Goal: Contribute content: Add original content to the website for others to see

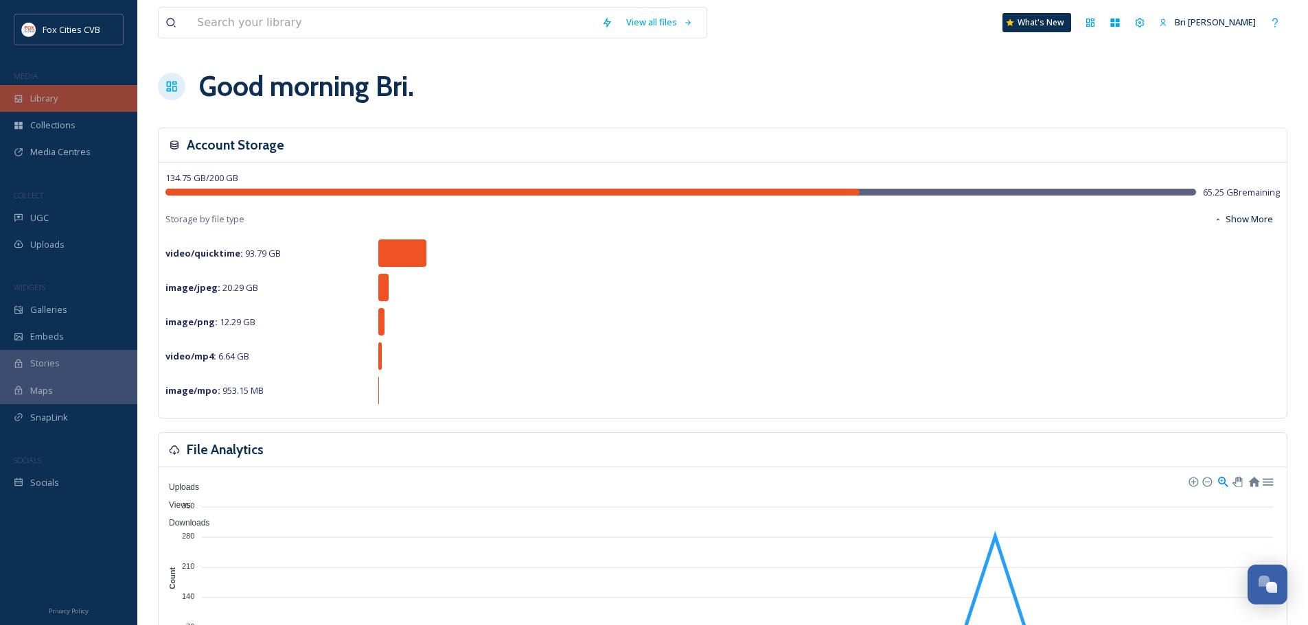
click at [29, 97] on div "Library" at bounding box center [68, 98] width 137 height 27
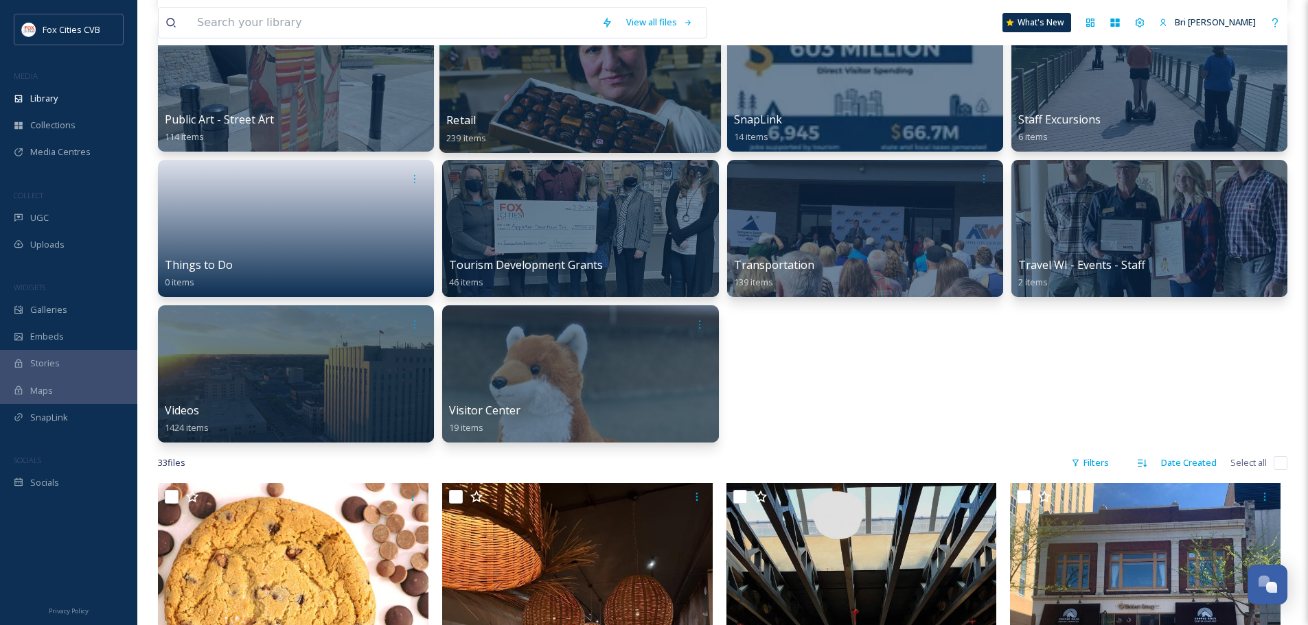
scroll to position [686, 0]
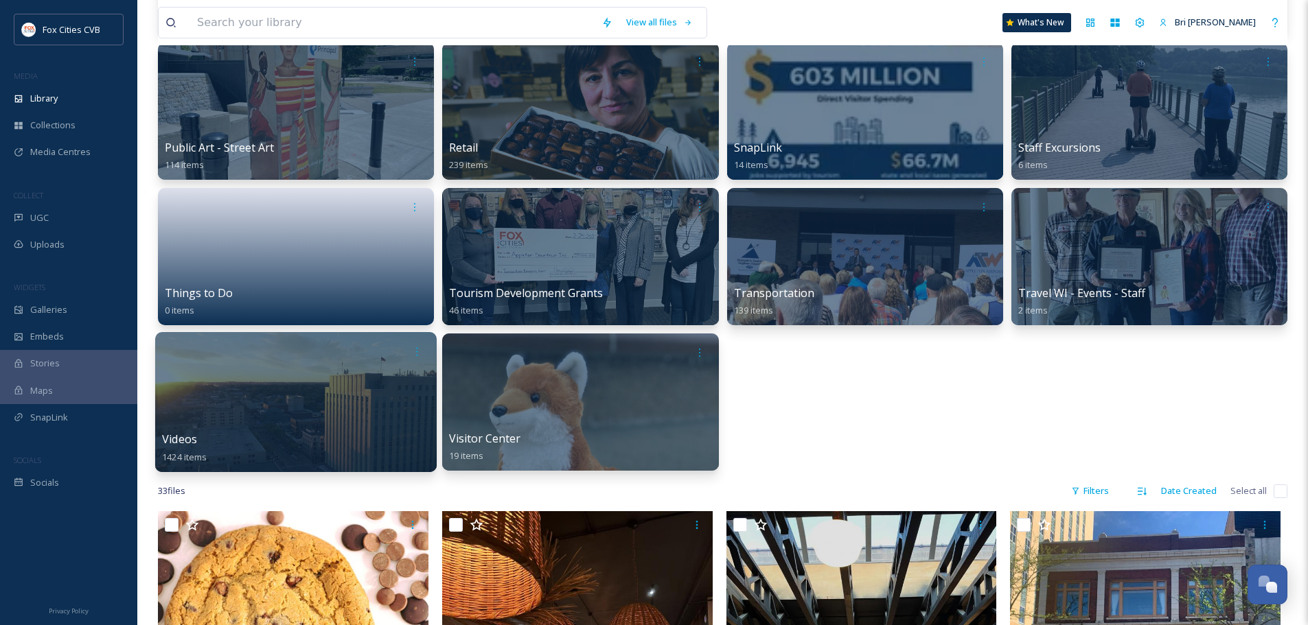
click at [299, 427] on div at bounding box center [295, 402] width 281 height 140
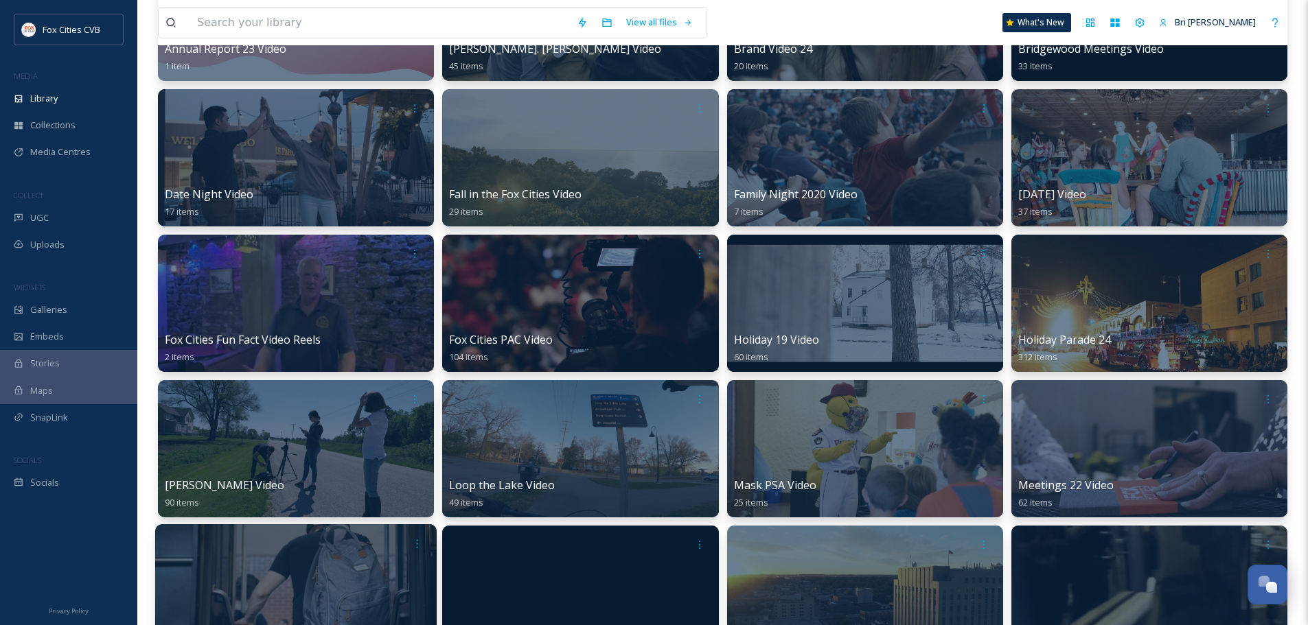
scroll to position [206, 0]
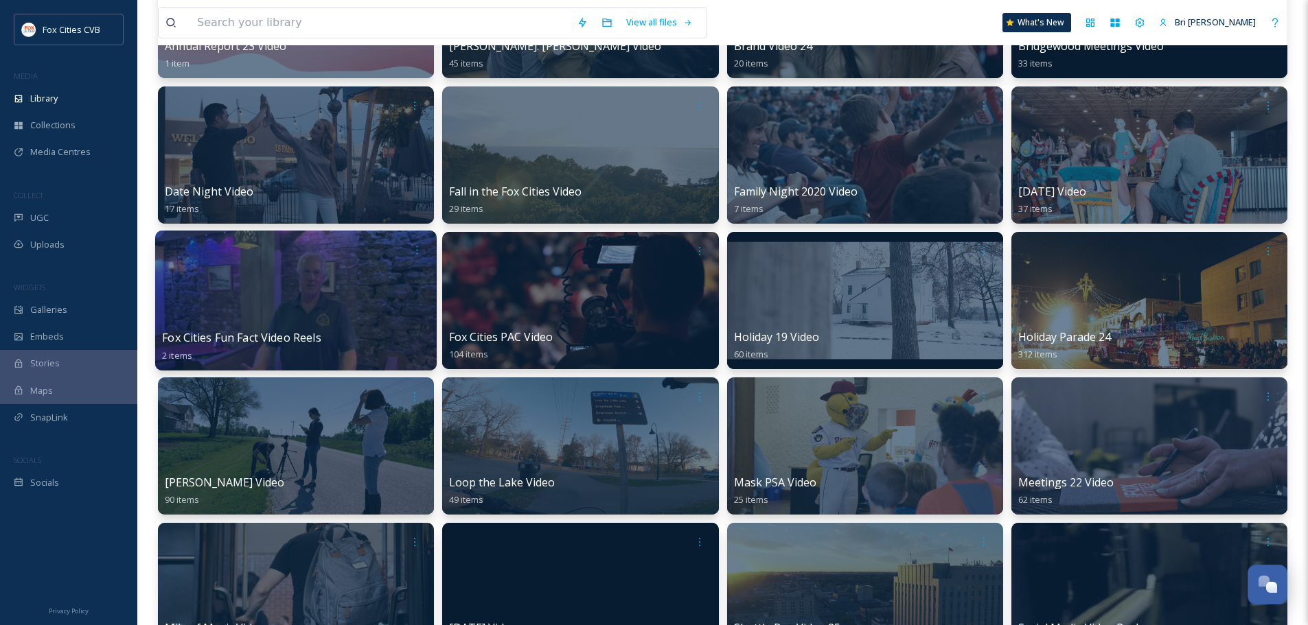
click at [269, 298] on div at bounding box center [295, 301] width 281 height 140
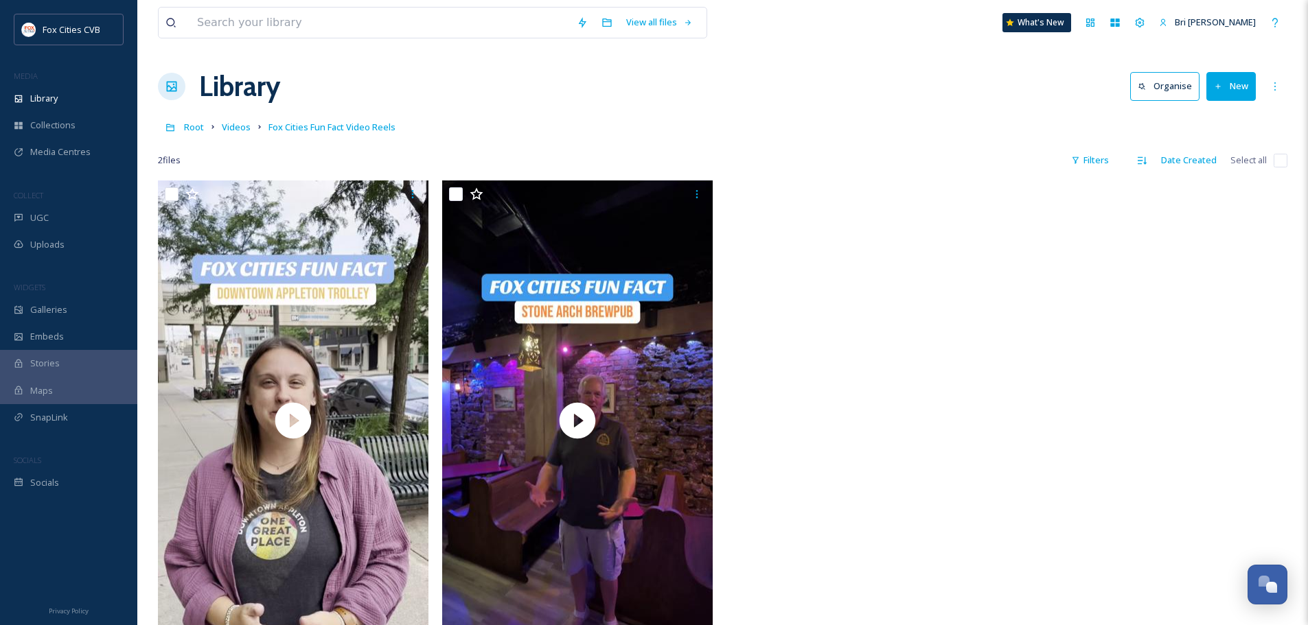
click at [1217, 91] on icon at bounding box center [1218, 86] width 9 height 9
click at [1195, 119] on icon at bounding box center [1189, 118] width 11 height 11
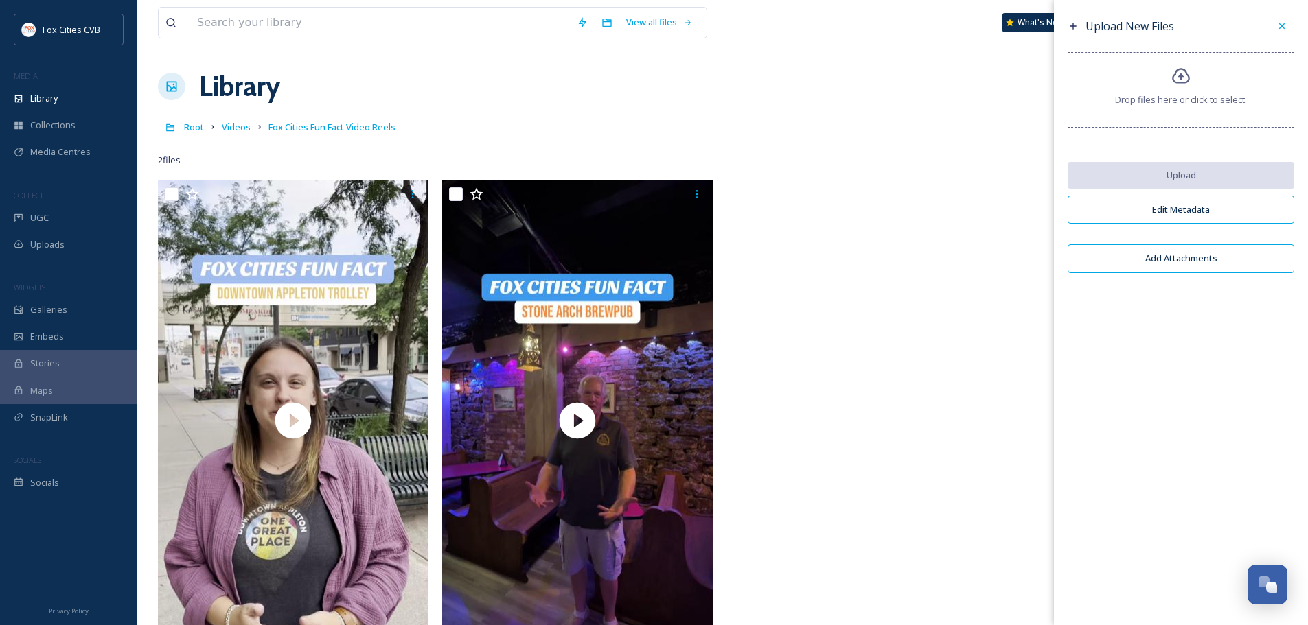
click at [1195, 111] on div "Drop files here or click to select." at bounding box center [1180, 90] width 227 height 76
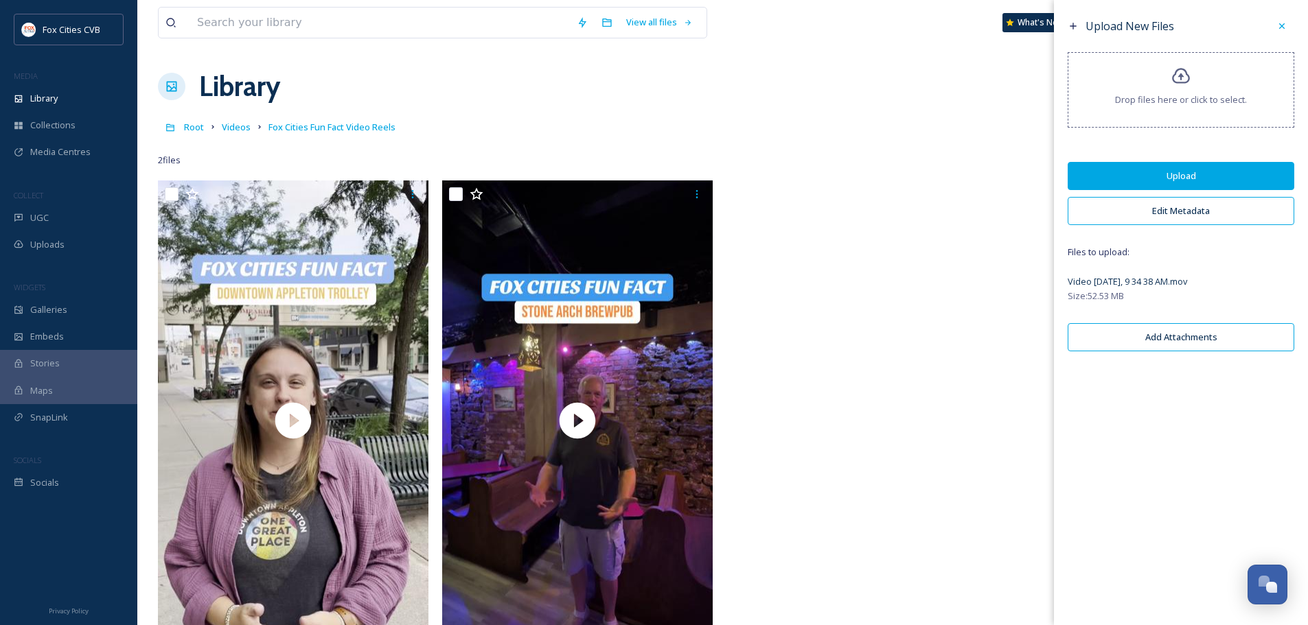
click at [1179, 217] on button "Edit Metadata" at bounding box center [1180, 211] width 227 height 28
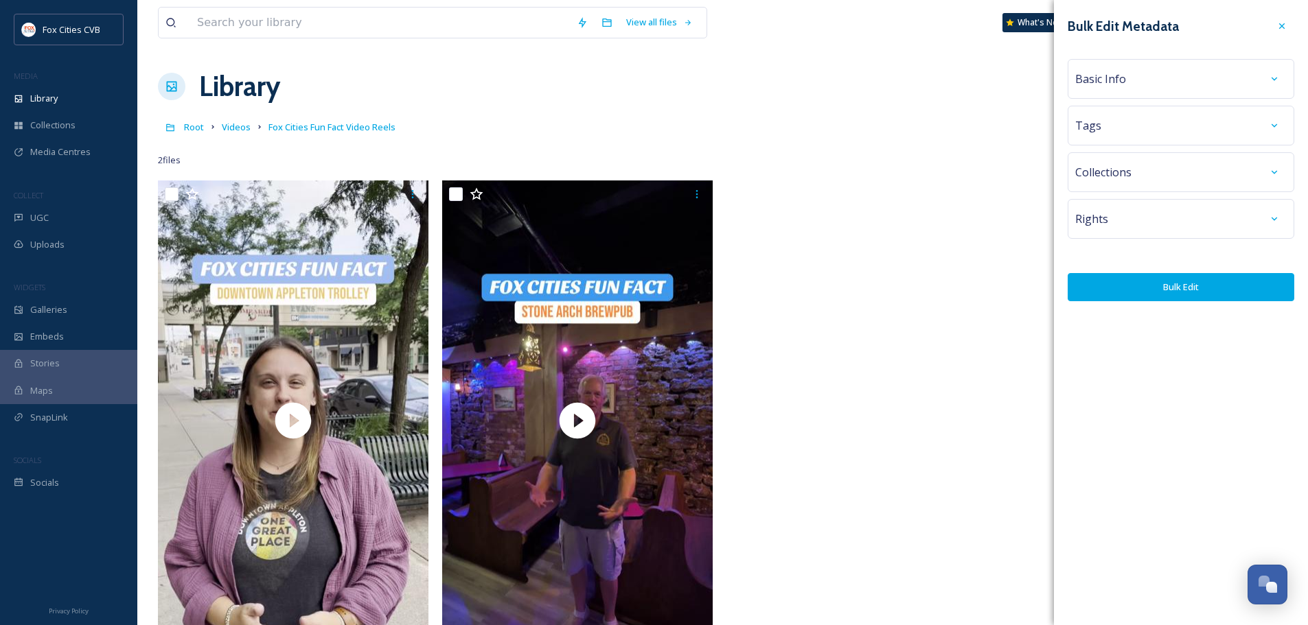
click at [1090, 79] on span "Basic Info" at bounding box center [1100, 79] width 51 height 16
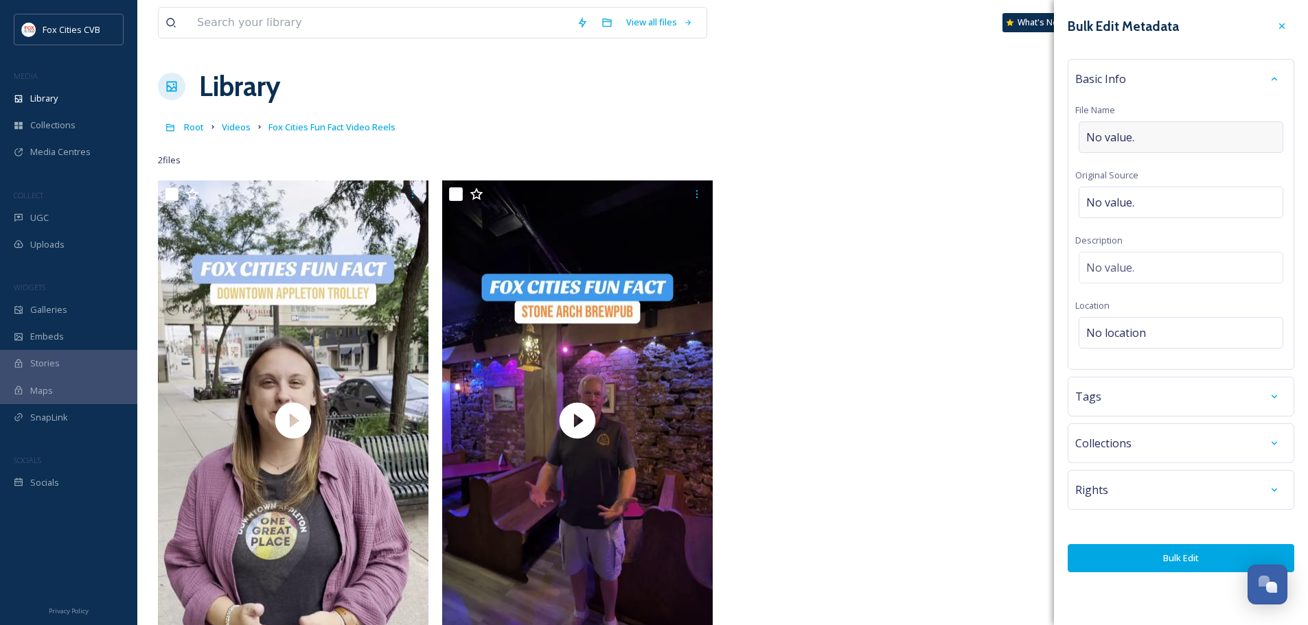
click at [1138, 136] on div "No value." at bounding box center [1180, 137] width 205 height 32
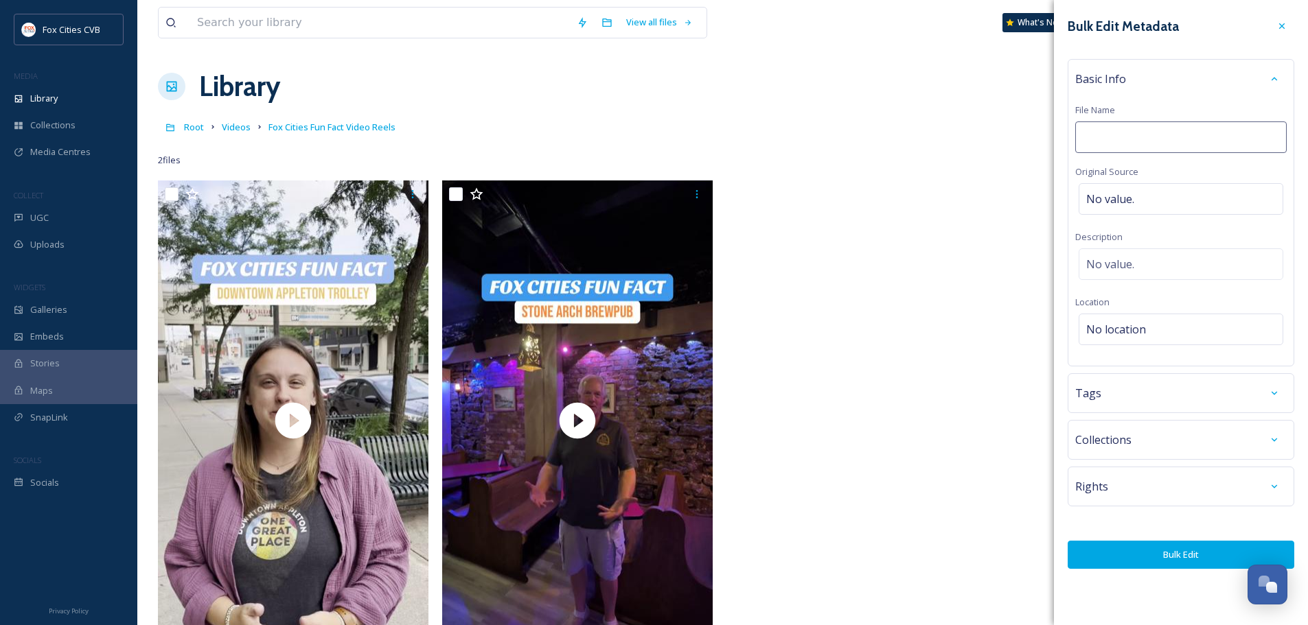
click at [1137, 135] on input at bounding box center [1180, 137] width 211 height 32
type input "History Museum at the Castle Fun Fact"
click at [1101, 330] on div "Basic Info File Name History Museum at the Castle Fun Fact Original Source No v…" at bounding box center [1180, 212] width 227 height 307
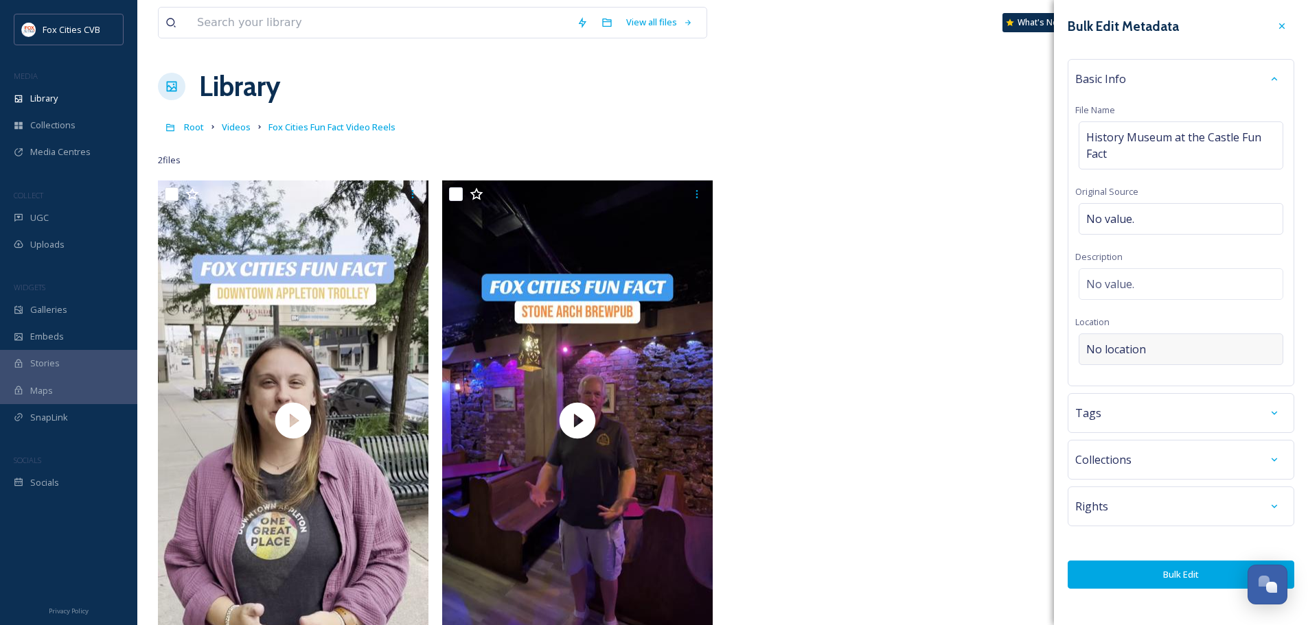
click at [1112, 349] on span "No location" at bounding box center [1116, 349] width 60 height 16
click at [1113, 349] on input at bounding box center [1180, 349] width 203 height 30
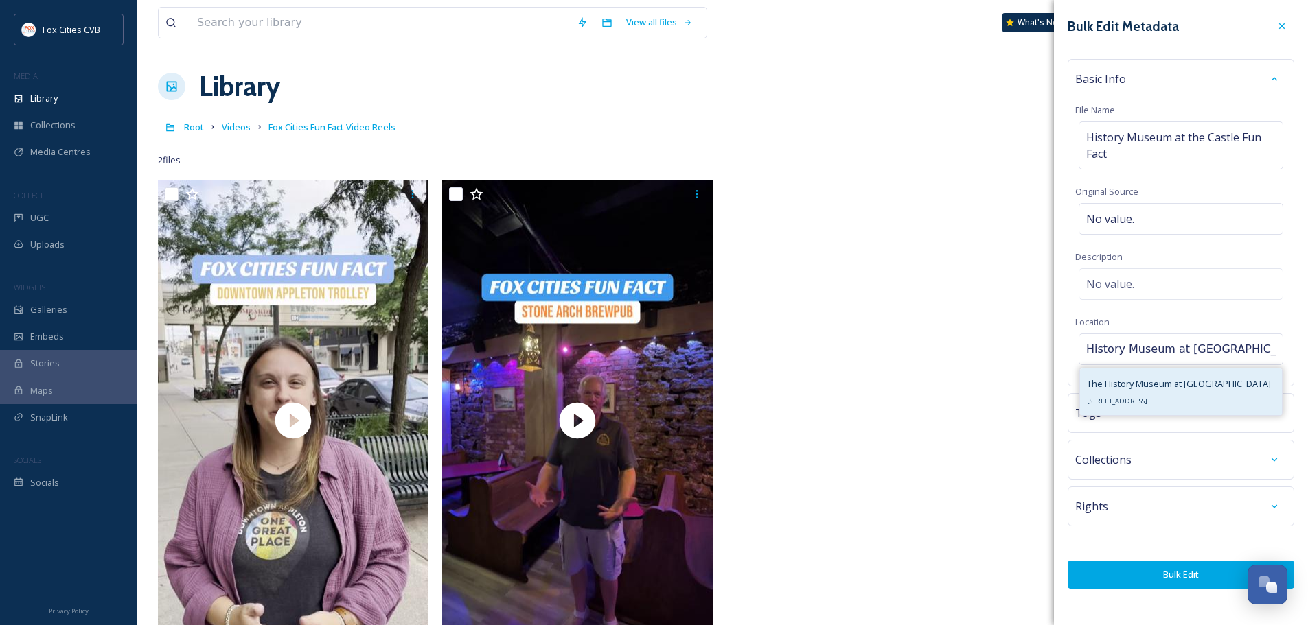
type input "History Museum at [GEOGRAPHIC_DATA]"
click at [1131, 397] on div "The History Museum at the [GEOGRAPHIC_DATA][STREET_ADDRESS][GEOGRAPHIC_DATA]" at bounding box center [1179, 391] width 184 height 33
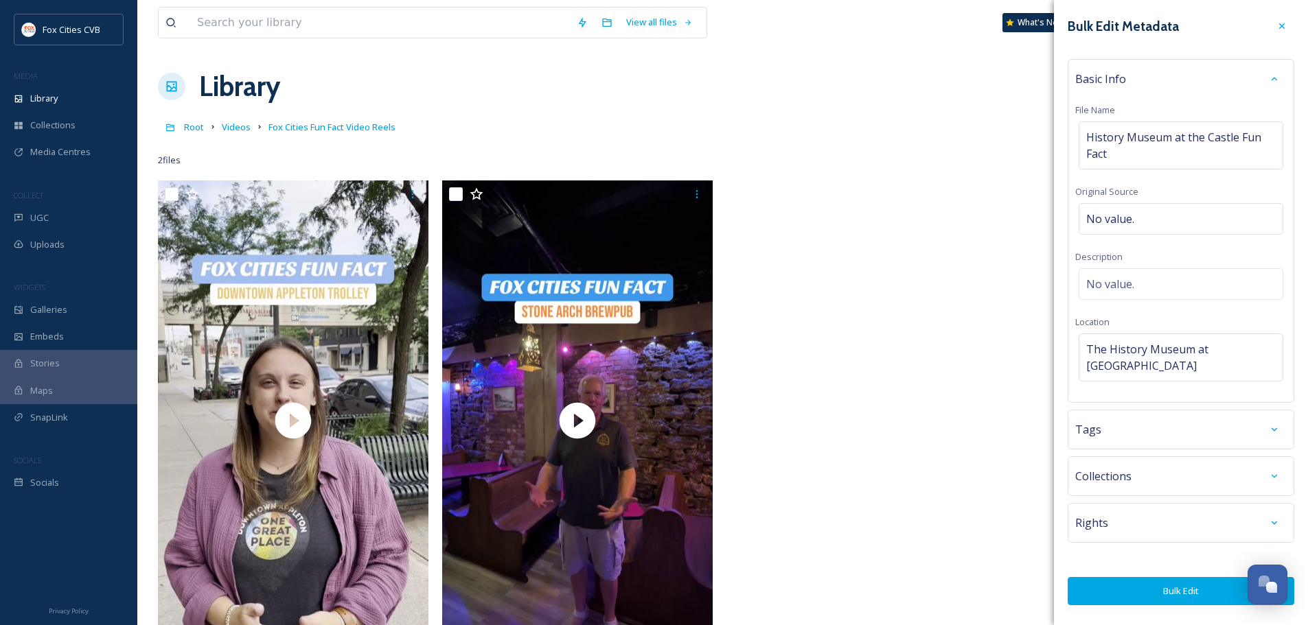
click at [1139, 577] on button "Bulk Edit" at bounding box center [1180, 591] width 227 height 28
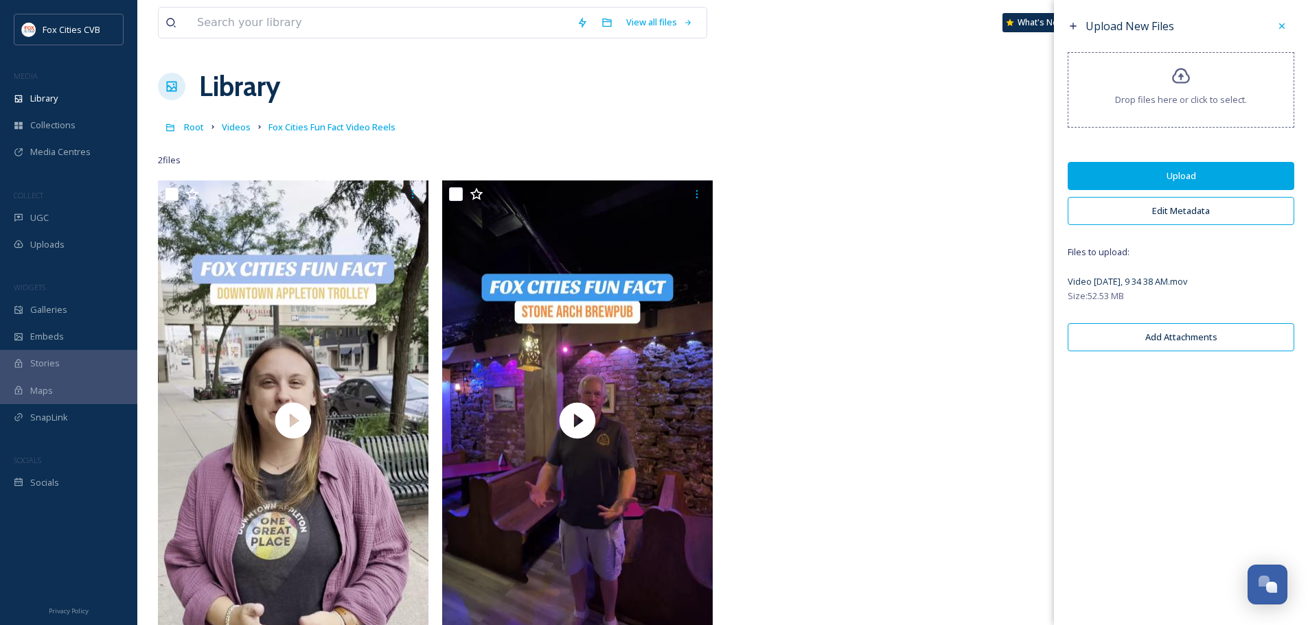
click at [1151, 170] on button "Upload" at bounding box center [1180, 176] width 227 height 28
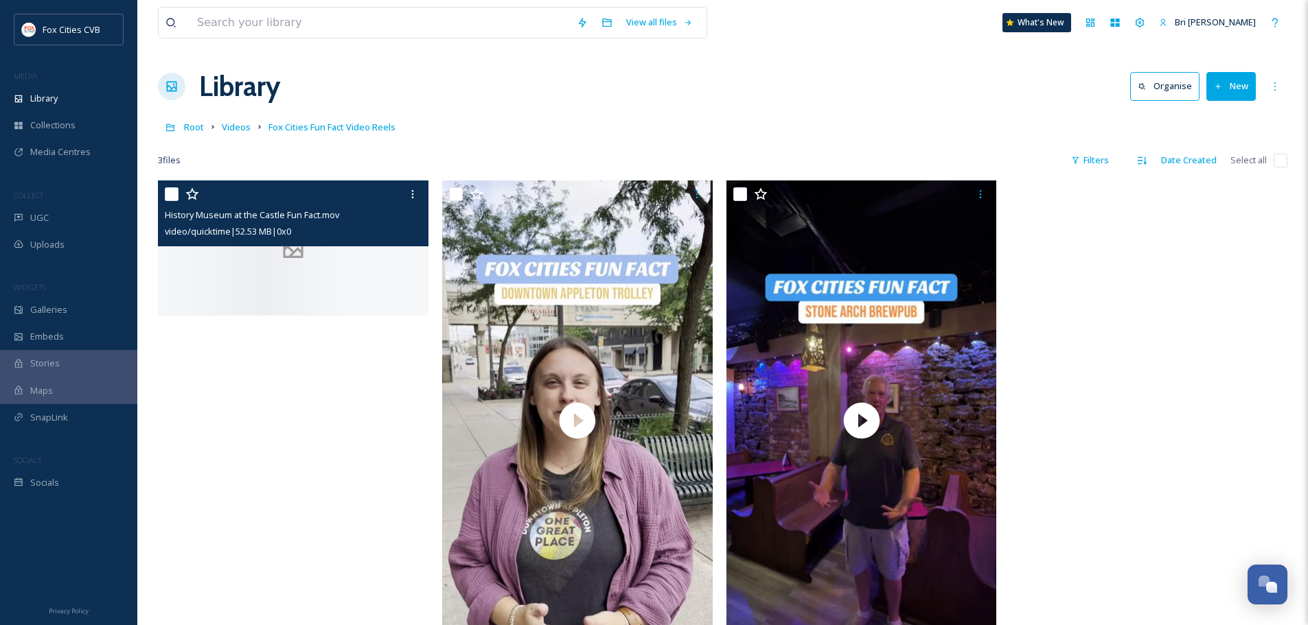
click at [299, 316] on div at bounding box center [293, 248] width 270 height 135
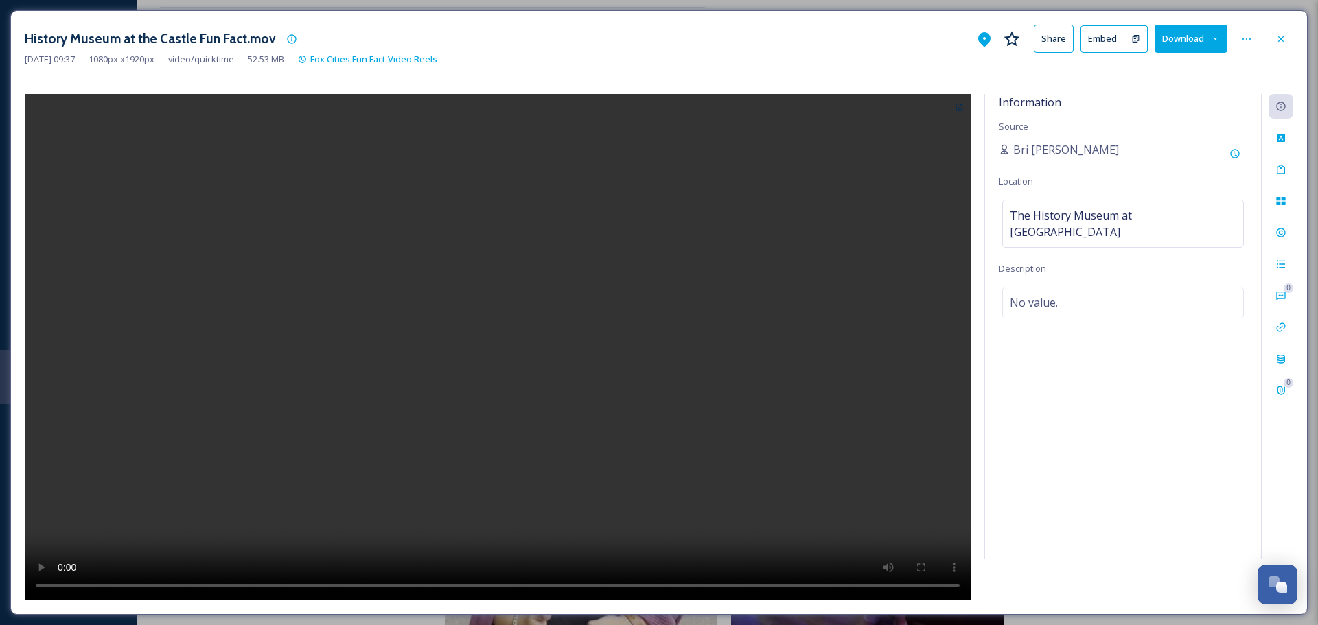
click at [1284, 39] on icon at bounding box center [1280, 39] width 11 height 11
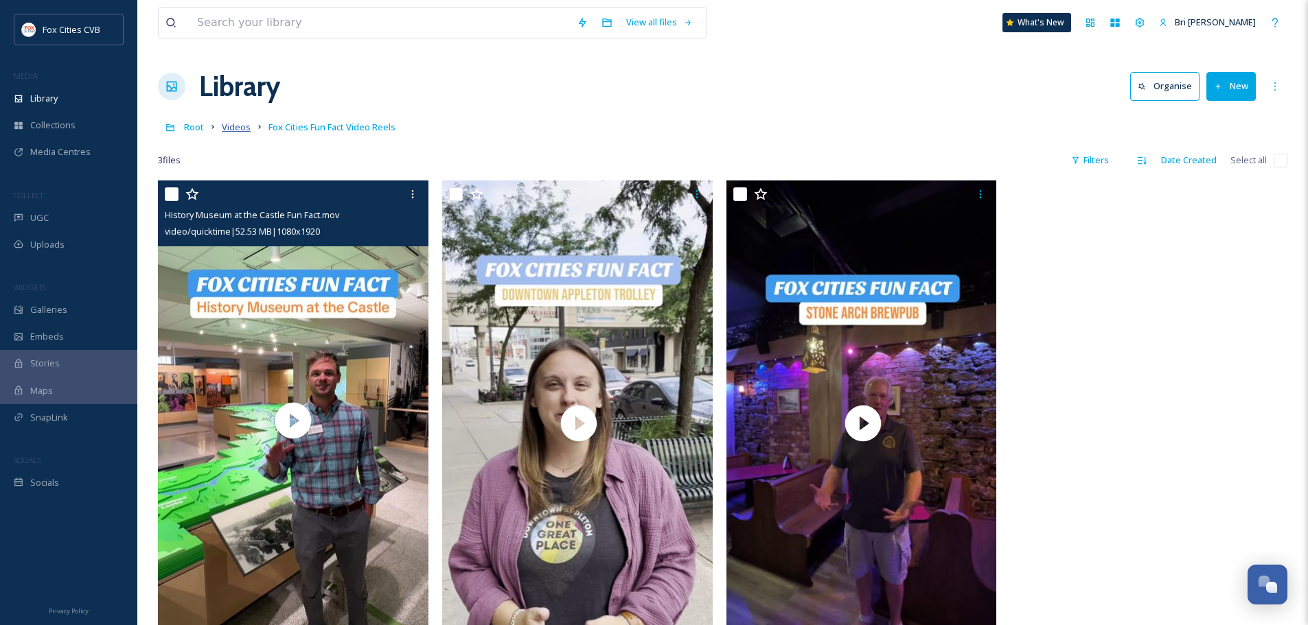
click at [230, 128] on span "Videos" at bounding box center [236, 127] width 29 height 12
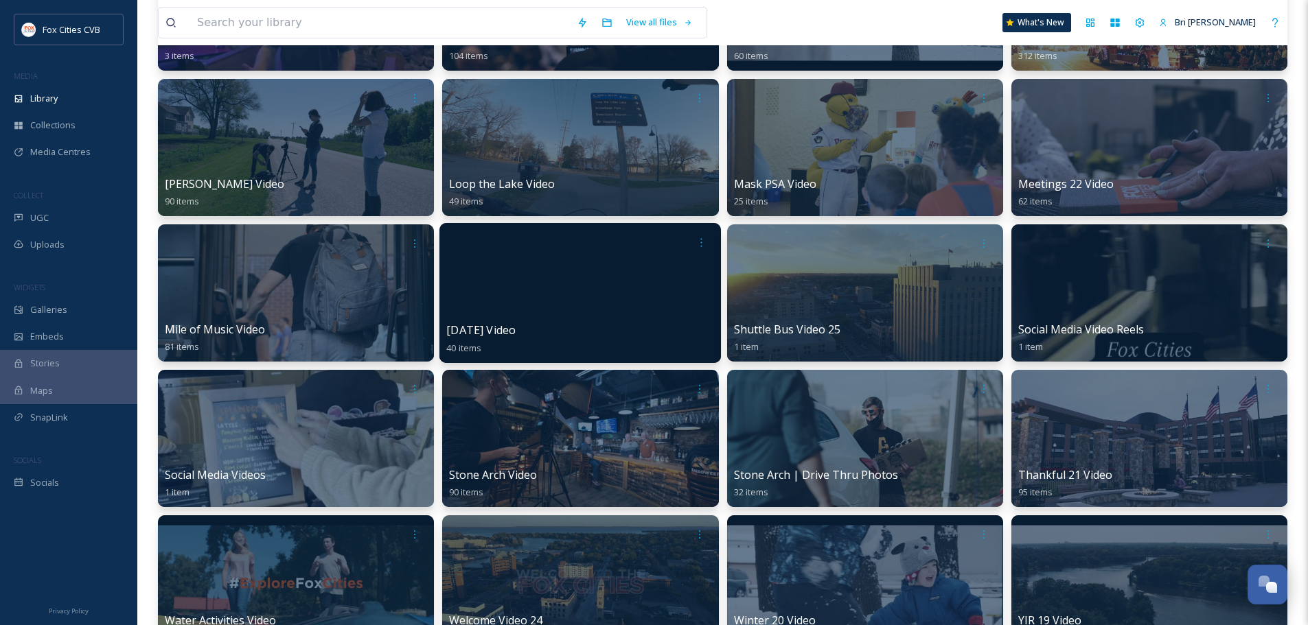
scroll to position [480, 0]
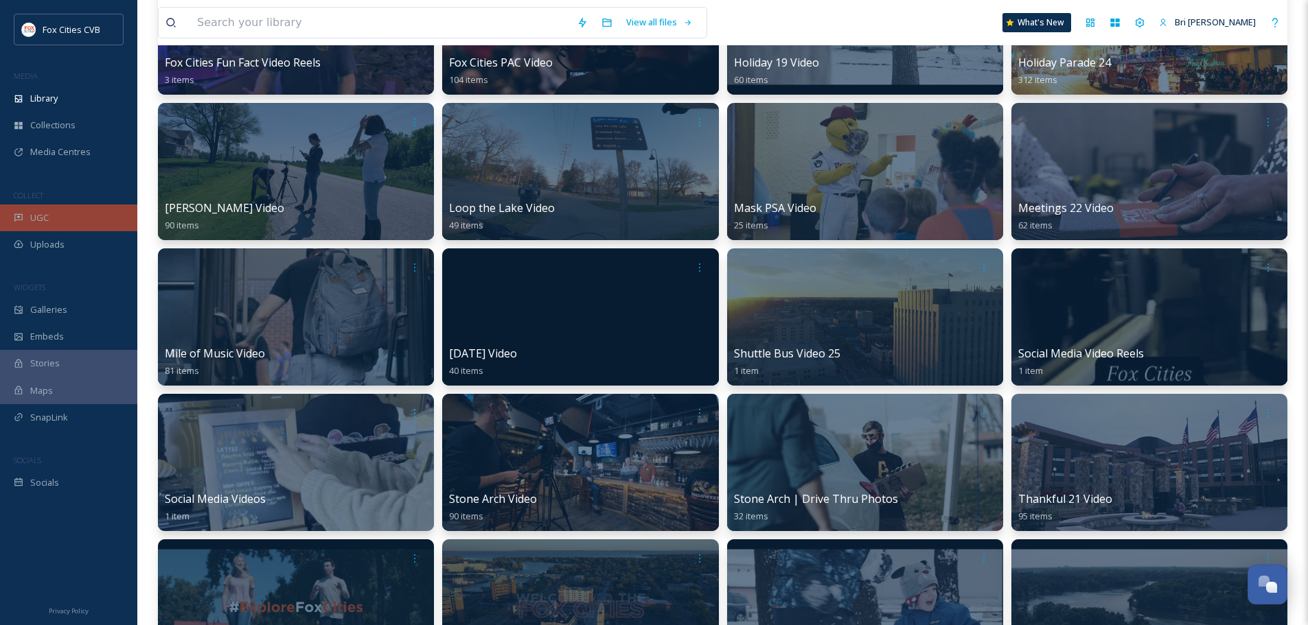
click at [25, 214] on div "UGC" at bounding box center [68, 218] width 137 height 27
